Goal: Task Accomplishment & Management: Complete application form

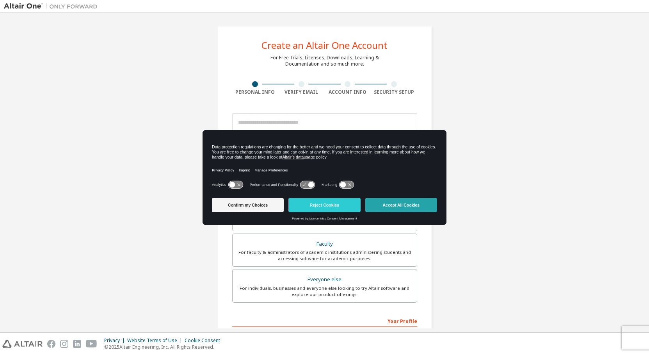
click at [412, 205] on button "Accept All Cookies" at bounding box center [401, 205] width 72 height 14
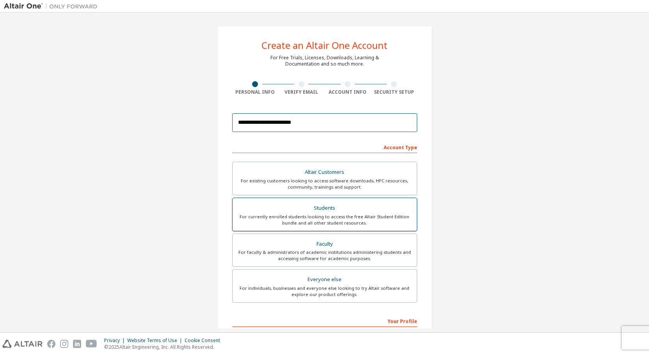
type input "**********"
click at [355, 218] on div "For currently enrolled students looking to access the free Altair Student Editi…" at bounding box center [324, 219] width 175 height 12
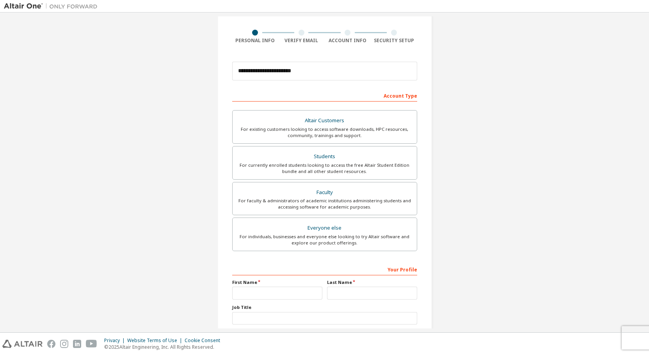
scroll to position [104, 0]
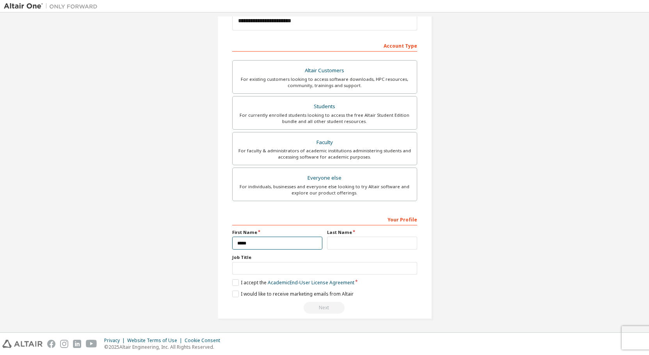
type input "****"
type input "*******"
click at [407, 267] on input "text" at bounding box center [324, 268] width 185 height 13
click at [297, 270] on input "text" at bounding box center [324, 268] width 185 height 13
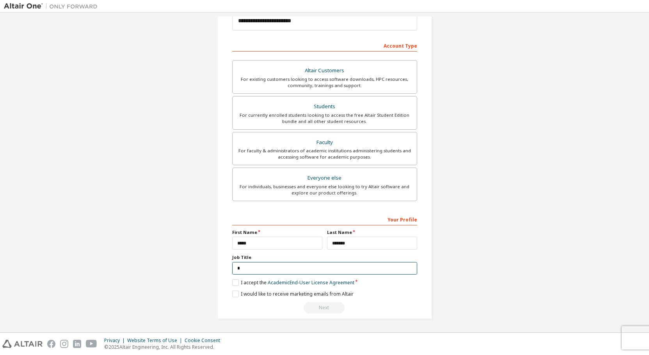
scroll to position [101, 0]
type input "*"
click at [233, 283] on label "I accept the Academic End-User License Agreement" at bounding box center [293, 283] width 122 height 7
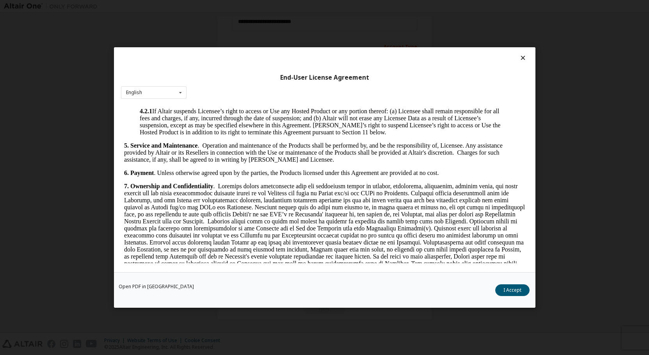
scroll to position [1233, 0]
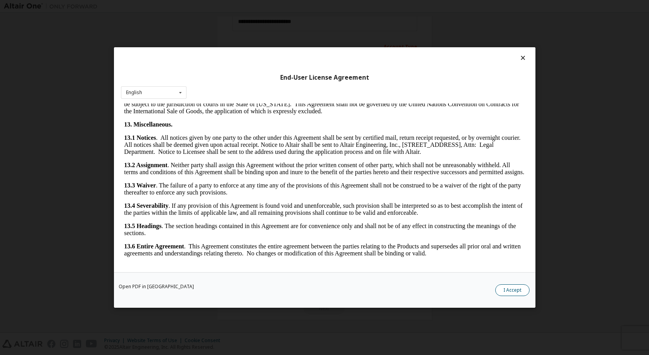
click at [513, 290] on button "I Accept" at bounding box center [512, 290] width 34 height 12
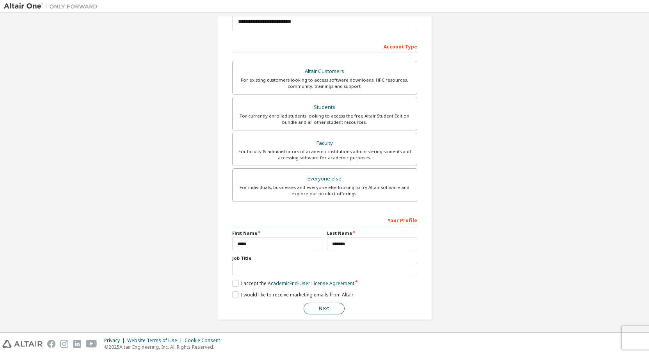
click at [315, 309] on button "Next" at bounding box center [324, 308] width 41 height 12
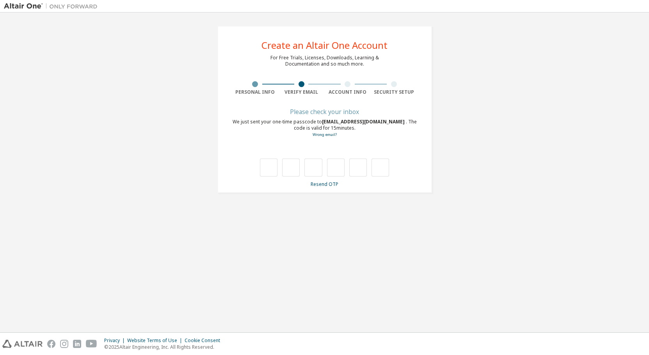
scroll to position [0, 0]
paste input "*"
type input "*"
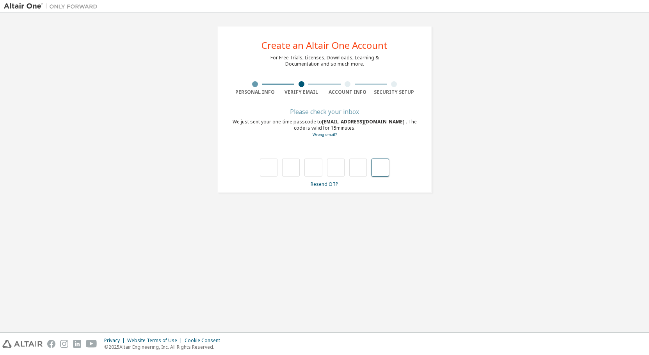
type input "*"
